Goal: Task Accomplishment & Management: Use online tool/utility

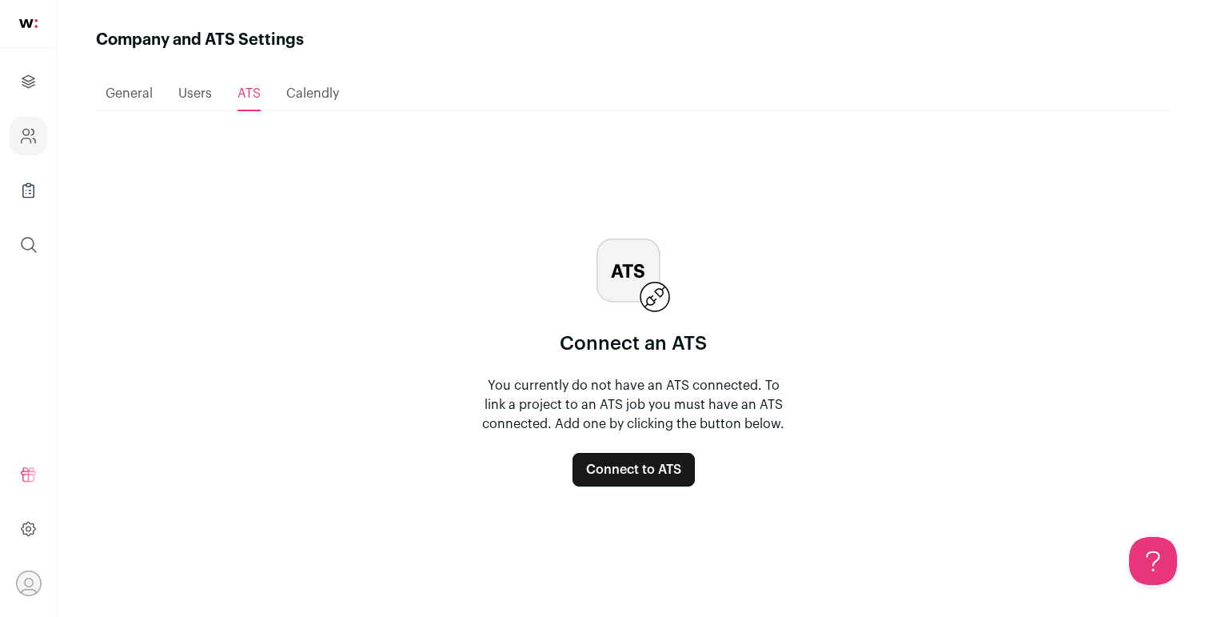
click at [663, 462] on button "Connect to ATS" at bounding box center [634, 470] width 122 height 34
